Goal: Transaction & Acquisition: Purchase product/service

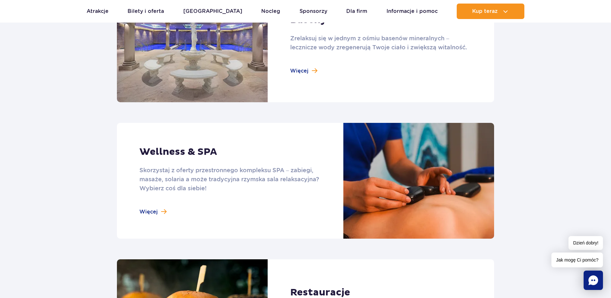
scroll to position [386, 0]
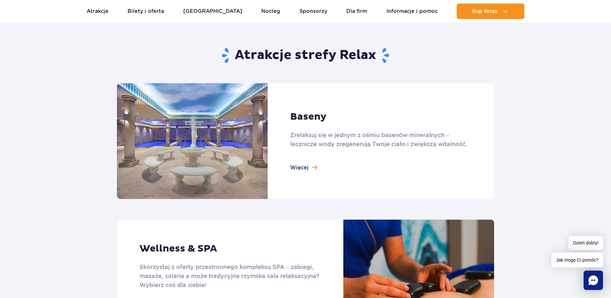
click at [294, 168] on link at bounding box center [305, 141] width 377 height 116
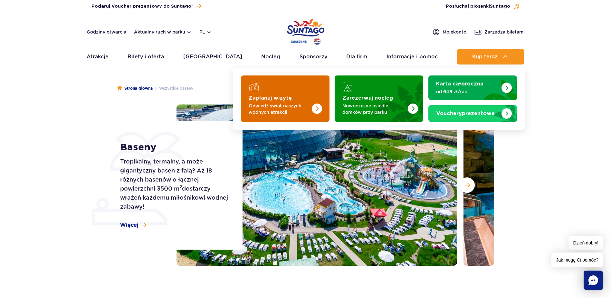
click at [308, 94] on img "Zaplanuj wizytę" at bounding box center [303, 96] width 51 height 50
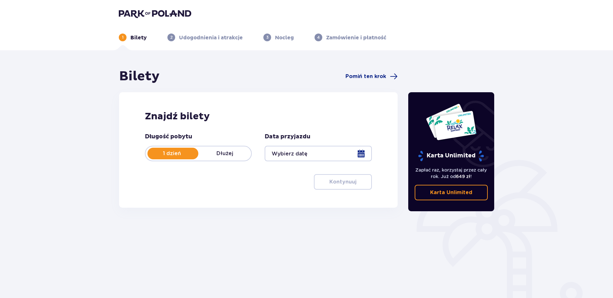
click at [320, 156] on div at bounding box center [318, 153] width 107 height 15
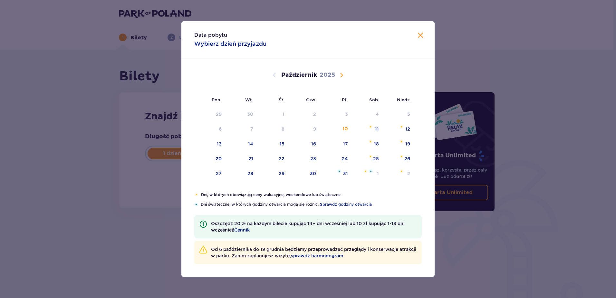
drag, startPoint x: 422, startPoint y: 36, endPoint x: 427, endPoint y: 36, distance: 4.5
click at [422, 36] on span "Zamknij" at bounding box center [420, 36] width 8 height 8
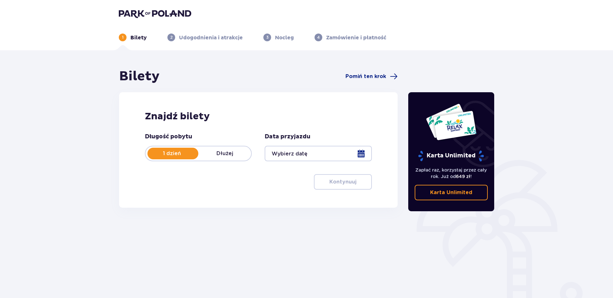
click at [328, 151] on div at bounding box center [318, 153] width 107 height 15
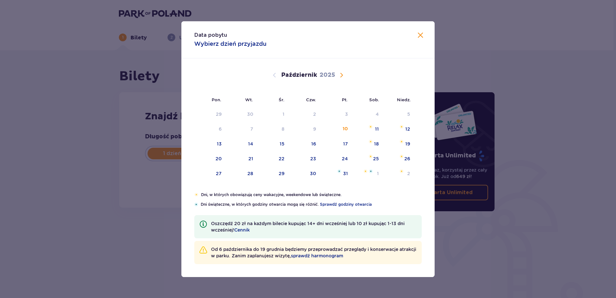
click at [342, 73] on span "Następny miesiąc" at bounding box center [341, 75] width 8 height 8
click at [342, 72] on span "Następny miesiąc" at bounding box center [341, 75] width 8 height 8
click at [380, 156] on div "24" at bounding box center [367, 159] width 32 height 14
type input "24.01.26"
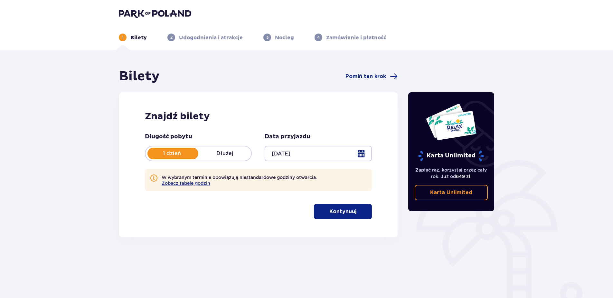
click at [341, 205] on button "Kontynuuj" at bounding box center [343, 211] width 58 height 15
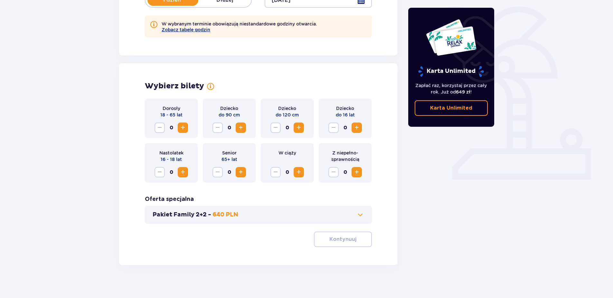
scroll to position [159, 0]
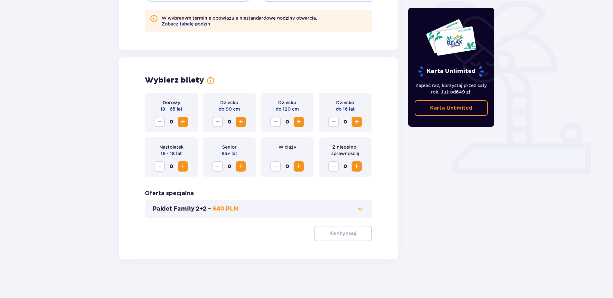
click at [181, 119] on span "Zwiększ" at bounding box center [183, 122] width 8 height 8
click at [355, 236] on span "button" at bounding box center [358, 233] width 8 height 8
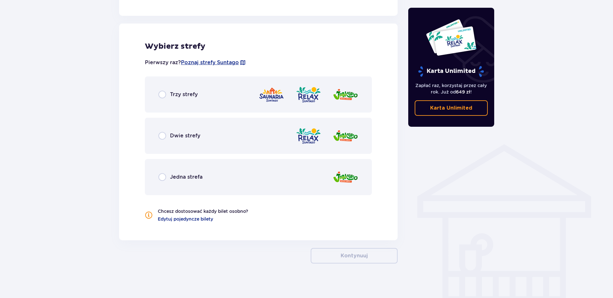
scroll to position [383, 0]
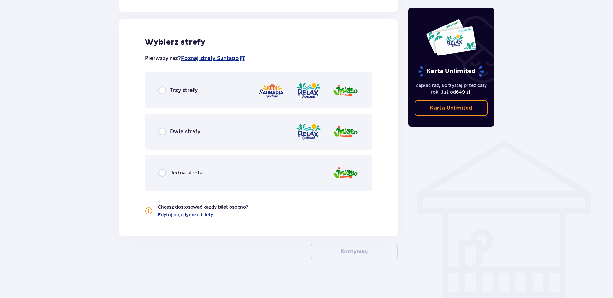
click at [159, 95] on div "Trzy strefy" at bounding box center [258, 90] width 227 height 36
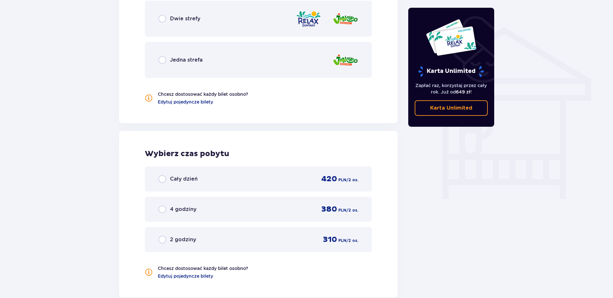
scroll to position [396, 0]
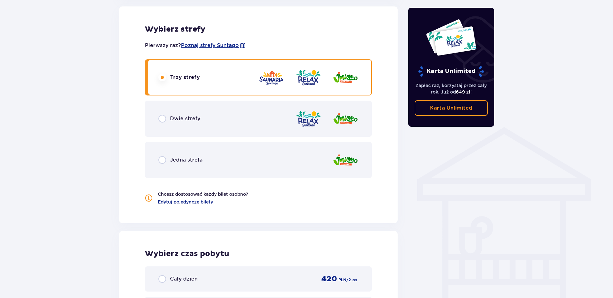
click at [183, 119] on span "Dwie strefy" at bounding box center [185, 118] width 30 height 7
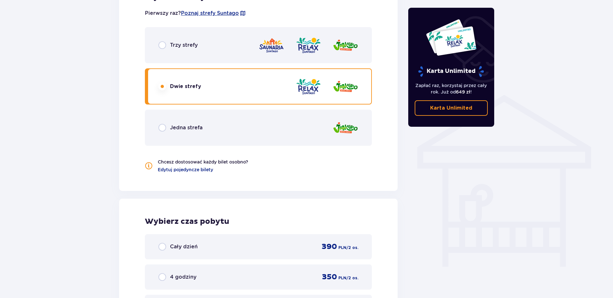
scroll to position [461, 0]
click at [175, 48] on span "Trzy strefy" at bounding box center [184, 45] width 28 height 7
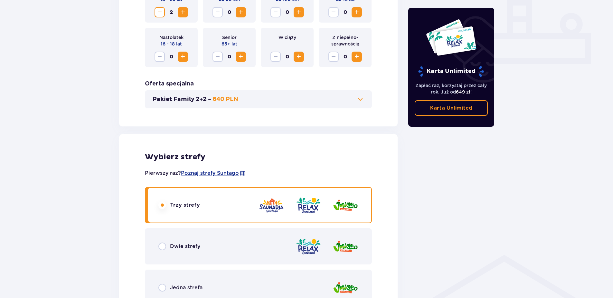
scroll to position [267, 0]
